Goal: Task Accomplishment & Management: Complete application form

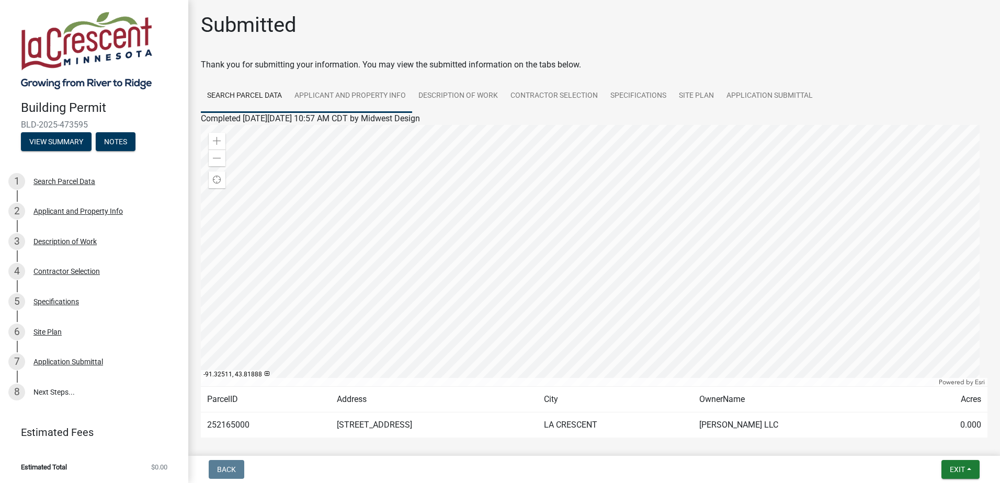
click at [338, 93] on link "Applicant and Property Info" at bounding box center [350, 95] width 124 height 33
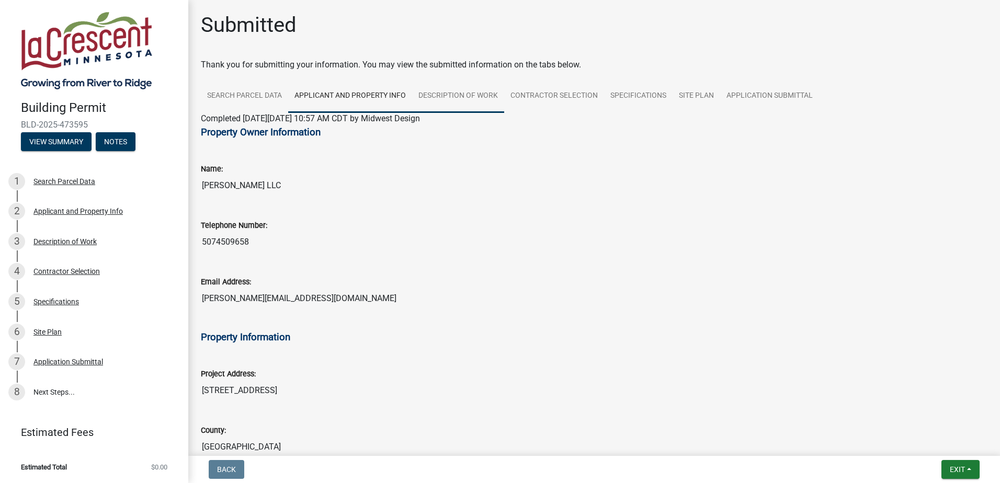
click at [451, 93] on link "Description of Work" at bounding box center [458, 95] width 92 height 33
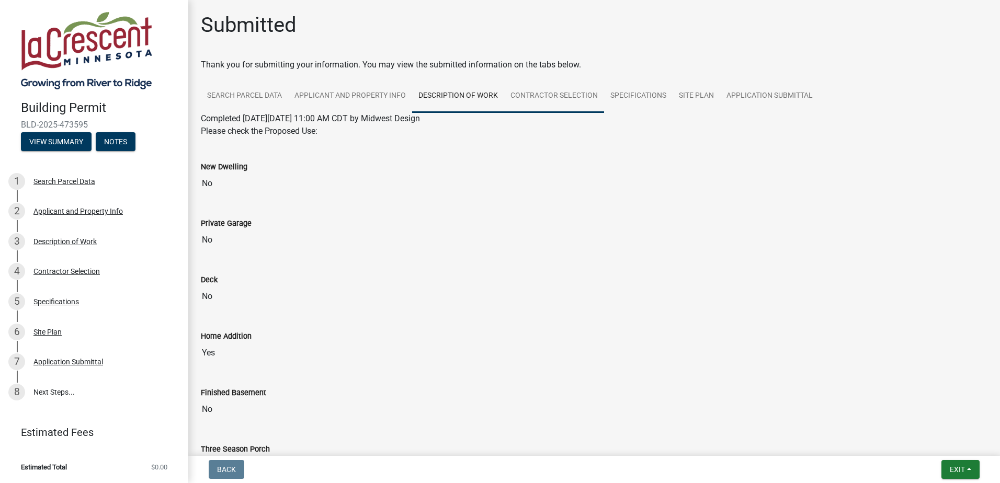
click at [539, 95] on link "Contractor Selection" at bounding box center [554, 95] width 100 height 33
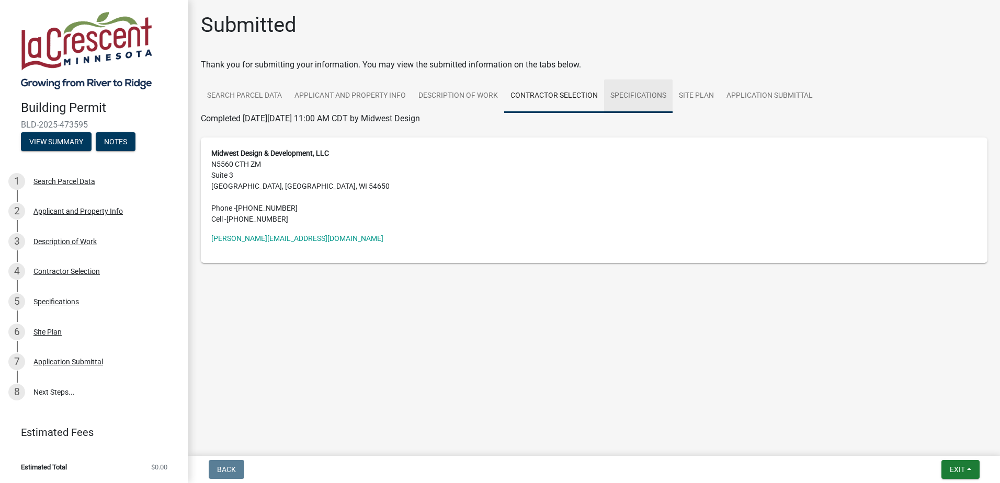
click at [646, 93] on link "Specifications" at bounding box center [638, 95] width 68 height 33
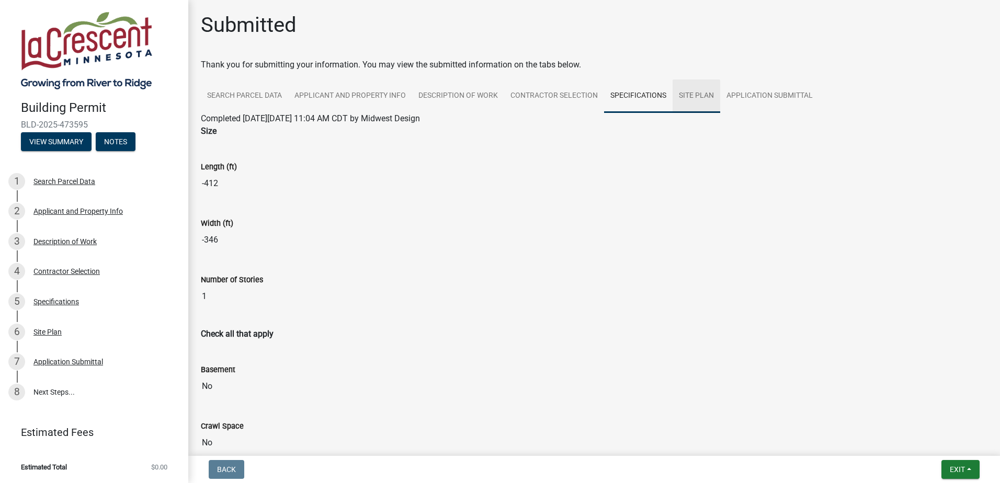
click at [695, 97] on link "Site Plan" at bounding box center [696, 95] width 48 height 33
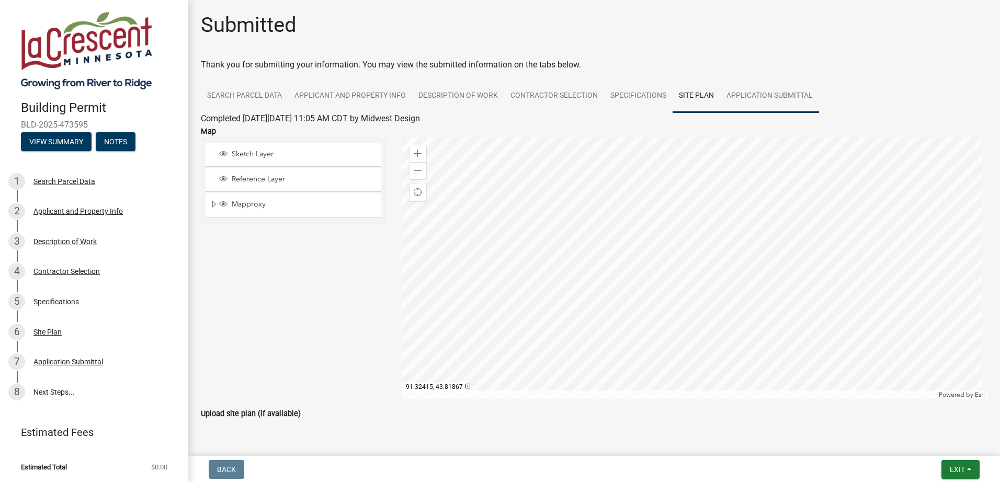
click at [758, 95] on link "Application Submittal" at bounding box center [769, 95] width 99 height 33
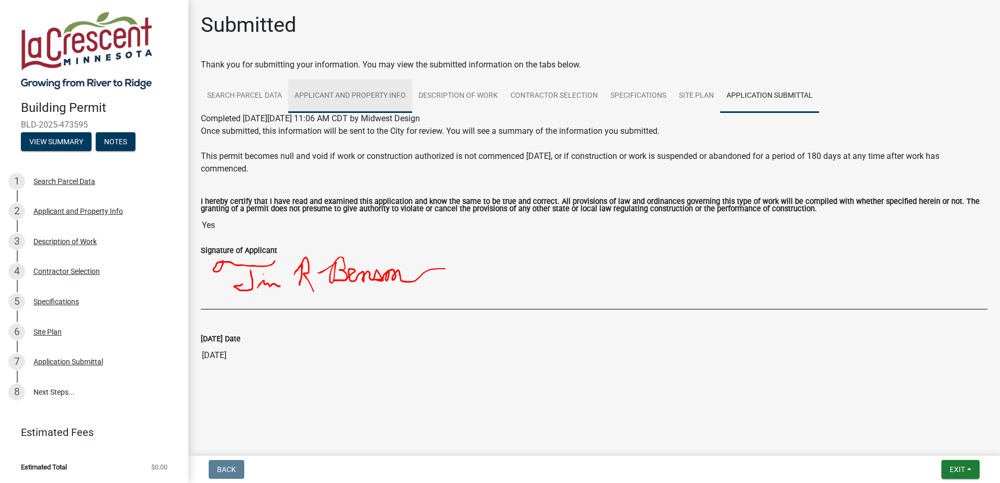
click at [351, 91] on link "Applicant and Property Info" at bounding box center [350, 95] width 124 height 33
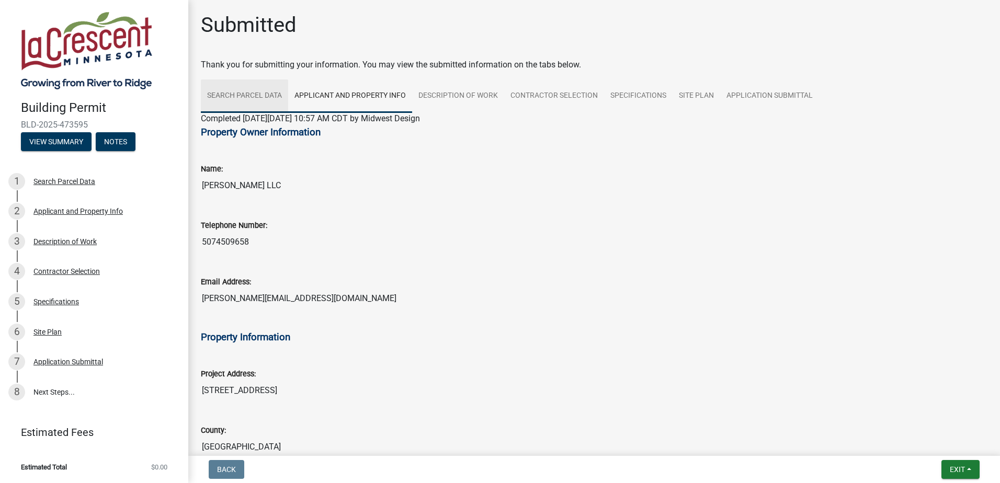
click at [258, 91] on link "Search Parcel Data" at bounding box center [244, 95] width 87 height 33
